Goal: Navigation & Orientation: Find specific page/section

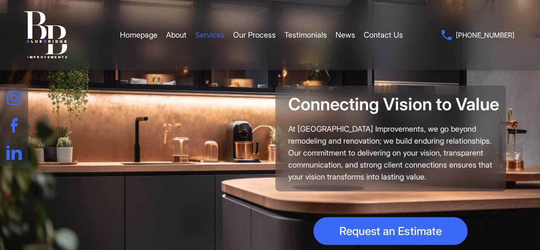
click at [214, 34] on link "Services" at bounding box center [209, 35] width 29 height 26
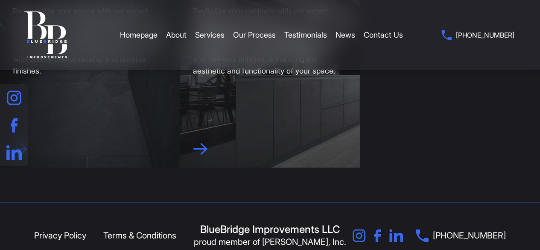
scroll to position [582, 0]
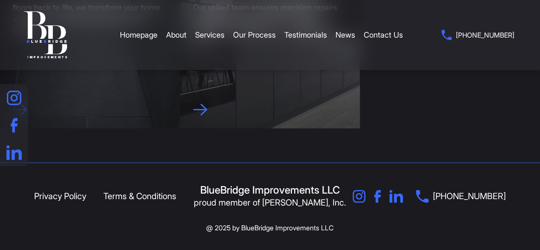
click at [343, 224] on div "@ 2025 by BlueBridge Improvements LLC" at bounding box center [269, 227] width 471 height 12
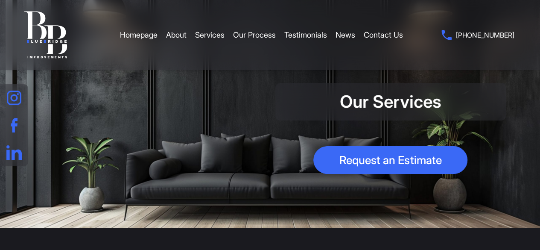
scroll to position [0, 0]
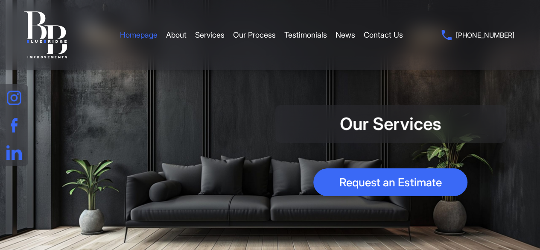
click at [137, 33] on link "Homepage" at bounding box center [139, 35] width 38 height 26
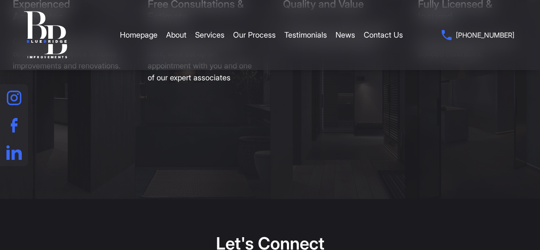
scroll to position [1160, 0]
